Goal: Information Seeking & Learning: Learn about a topic

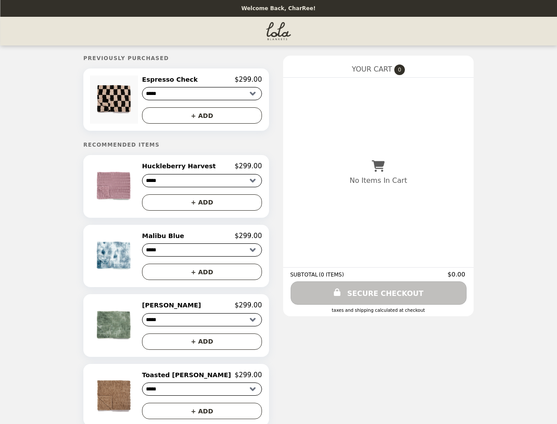
select select "******"
click at [133, 101] on img at bounding box center [115, 99] width 50 height 48
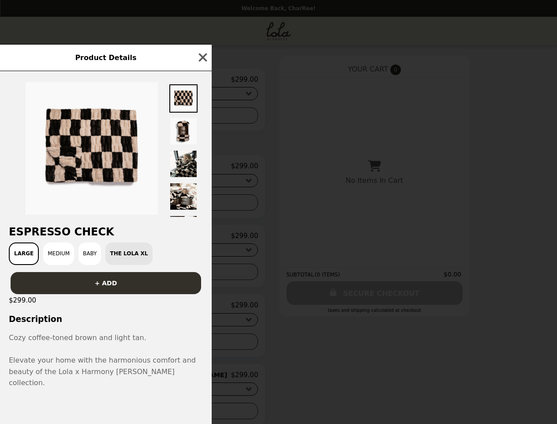
click at [202, 81] on div "Product Details Espresso Check Large Medium Baby The Lola XL + ADD $299.00 Desc…" at bounding box center [278, 212] width 557 height 424
click at [202, 117] on div at bounding box center [106, 144] width 212 height 146
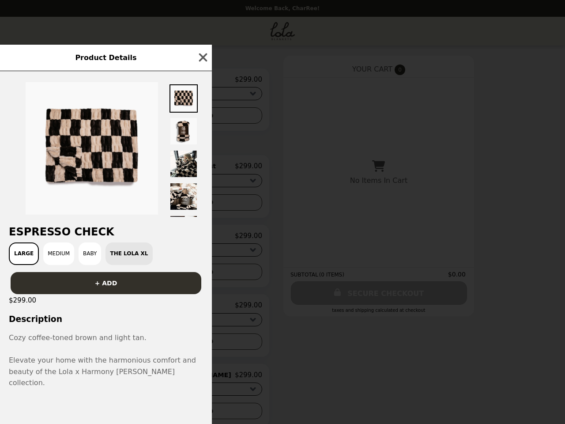
click at [133, 189] on img at bounding box center [92, 148] width 132 height 132
click at [202, 169] on div at bounding box center [106, 144] width 212 height 146
click at [202, 205] on div "Product Details Espresso Check Large Medium Baby The Lola XL + ADD $299.00 Desc…" at bounding box center [282, 212] width 565 height 424
click at [133, 259] on img at bounding box center [115, 256] width 50 height 48
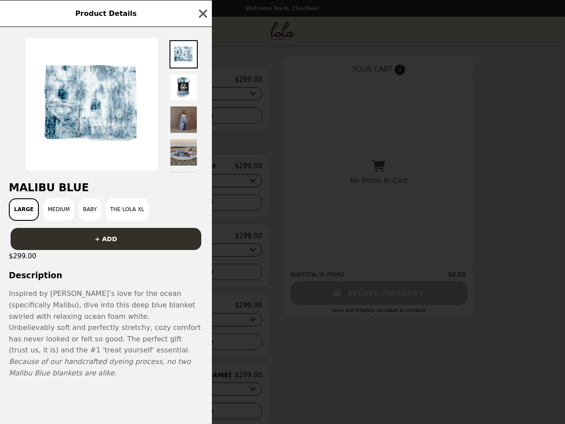
click at [202, 239] on div "Product Details Malibu Blue Large Medium Baby The Lola XL + ADD $299.00 Descrip…" at bounding box center [282, 212] width 565 height 424
click at [202, 275] on h3 "Description" at bounding box center [106, 274] width 212 height 9
click at [133, 329] on span "Unbelievably soft and perfectly stretchy, cozy comfort has never looked or felt…" at bounding box center [105, 338] width 192 height 31
